Goal: Task Accomplishment & Management: Manage account settings

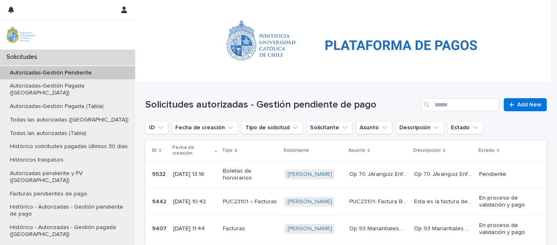
click at [204, 171] on p "[DATE] 13:16" at bounding box center [194, 174] width 43 height 7
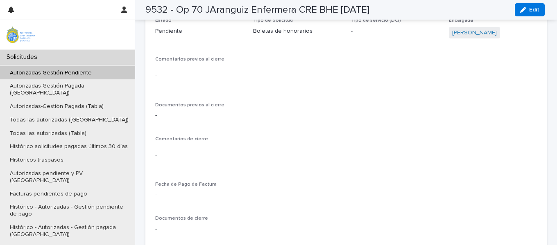
scroll to position [242, 0]
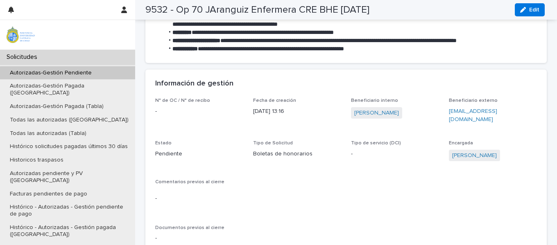
drag, startPoint x: 530, startPoint y: 11, endPoint x: 547, endPoint y: 18, distance: 18.8
click at [530, 11] on span "Edit" at bounding box center [534, 10] width 10 height 6
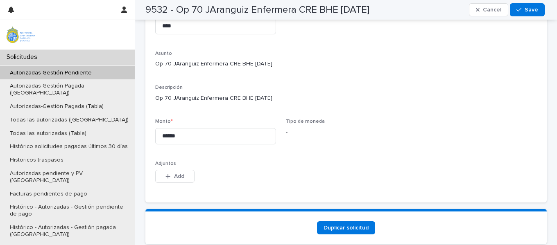
scroll to position [798, 0]
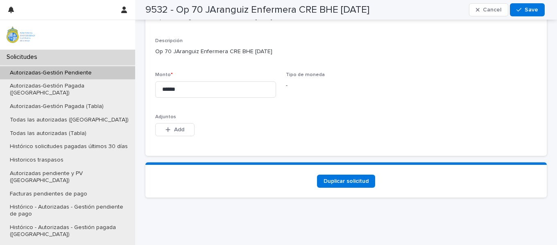
drag, startPoint x: 167, startPoint y: 131, endPoint x: 310, endPoint y: 122, distance: 143.6
click at [167, 131] on icon "button" at bounding box center [167, 130] width 5 height 6
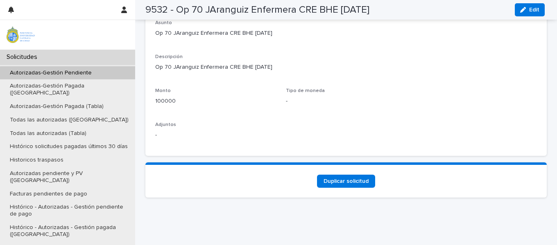
scroll to position [733, 0]
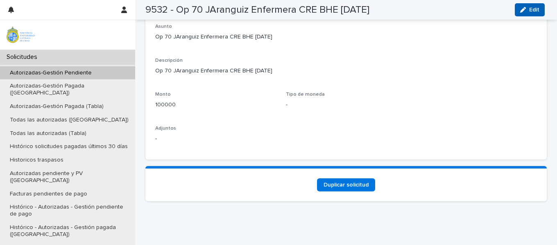
click at [536, 7] on span "Edit" at bounding box center [534, 10] width 10 height 6
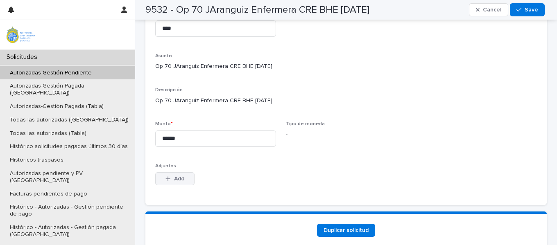
scroll to position [739, 0]
drag, startPoint x: 170, startPoint y: 190, endPoint x: 537, endPoint y: 130, distance: 372.1
click at [170, 181] on div "button" at bounding box center [169, 179] width 8 height 6
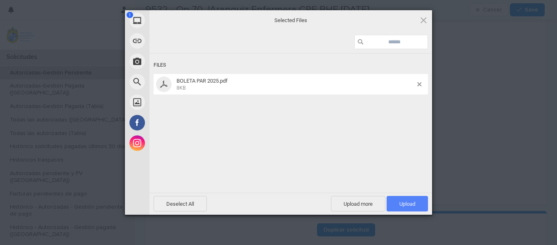
click at [403, 205] on span "Upload 1" at bounding box center [407, 204] width 16 height 6
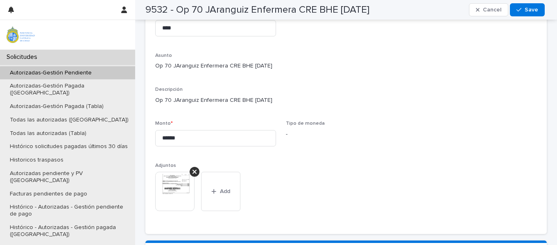
click at [162, 189] on img at bounding box center [174, 191] width 39 height 39
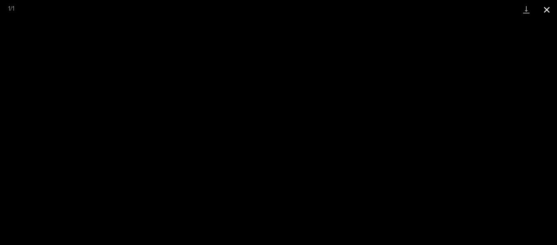
click at [548, 14] on button "Close gallery" at bounding box center [546, 9] width 20 height 19
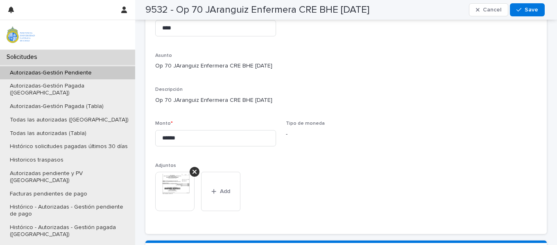
click at [168, 208] on img at bounding box center [174, 191] width 39 height 39
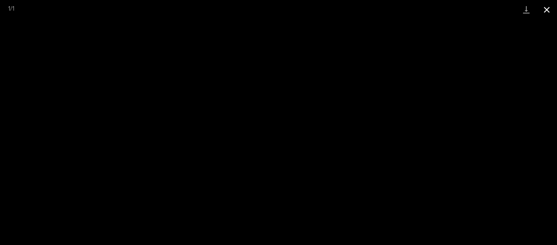
drag, startPoint x: 547, startPoint y: 10, endPoint x: 538, endPoint y: 16, distance: 10.1
click at [547, 10] on button "Close gallery" at bounding box center [546, 9] width 20 height 19
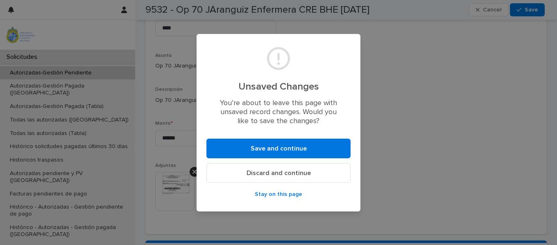
click at [278, 197] on span "Stay on this page" at bounding box center [279, 195] width 48 height 6
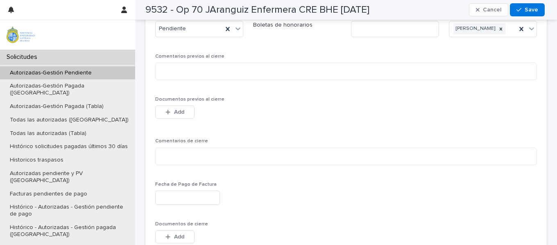
scroll to position [248, 0]
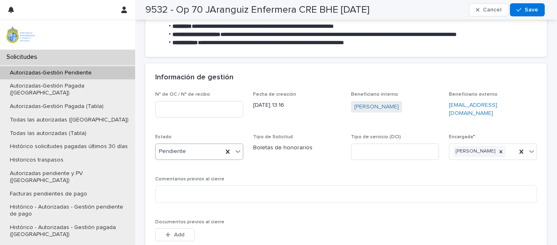
click at [235, 154] on icon at bounding box center [238, 151] width 8 height 8
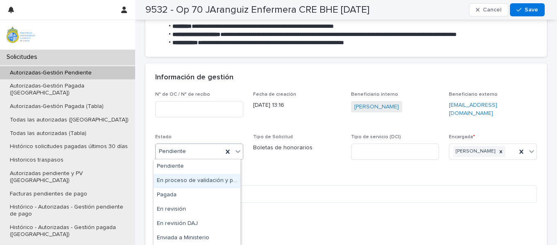
drag, startPoint x: 230, startPoint y: 171, endPoint x: 215, endPoint y: 179, distance: 16.5
click at [215, 179] on div "En proceso de validación y pago" at bounding box center [197, 181] width 87 height 14
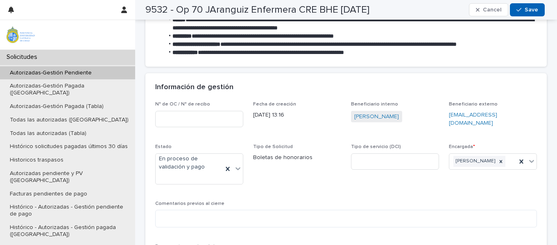
click at [526, 8] on span "Save" at bounding box center [532, 10] width 14 height 6
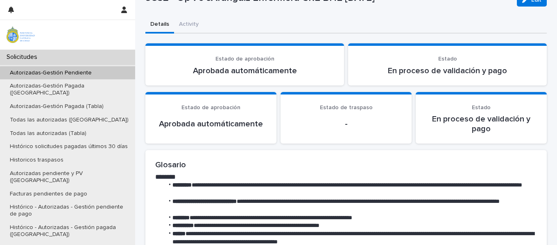
scroll to position [34, 0]
